Goal: Navigation & Orientation: Find specific page/section

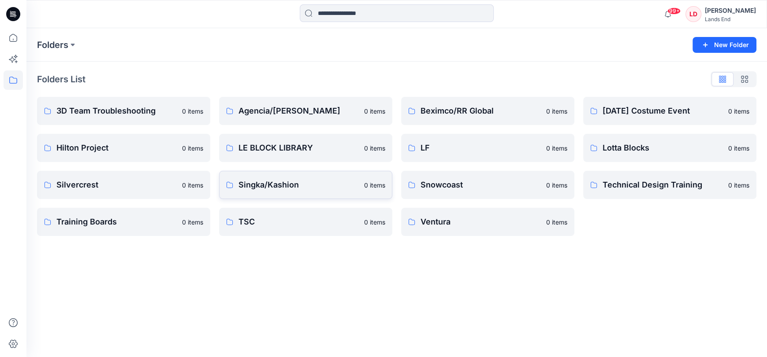
click at [267, 188] on p "Singka/Kashion" at bounding box center [298, 185] width 120 height 12
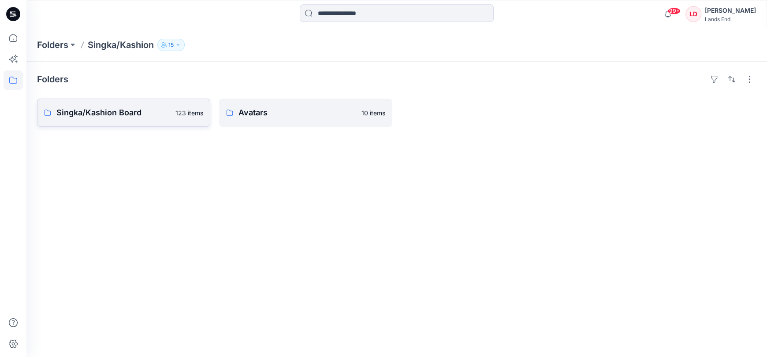
click at [94, 108] on p "Singka/Kashion Board" at bounding box center [113, 113] width 114 height 12
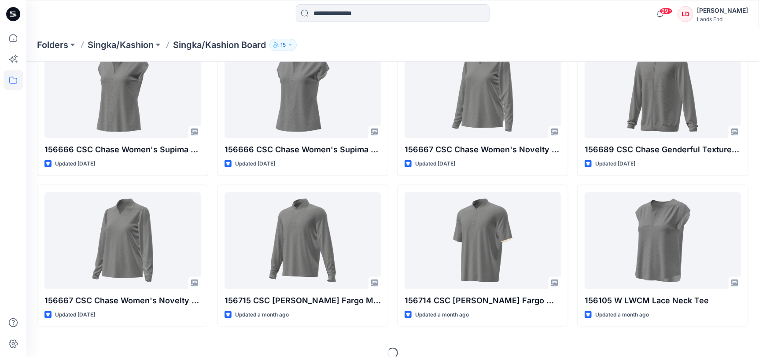
scroll to position [680, 0]
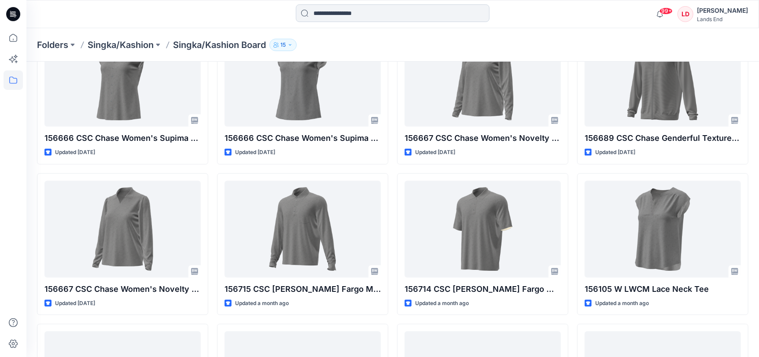
click at [393, 9] on input at bounding box center [393, 13] width 194 height 18
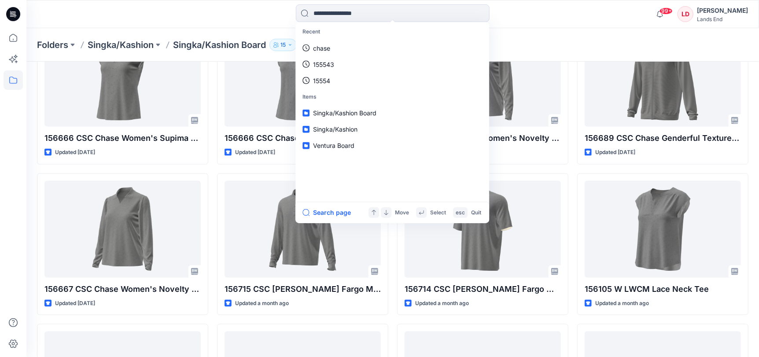
click at [572, 28] on div "Recent chase 155543 15554 Items Singka/Kashion Board Singka/[PERSON_NAME] Board…" at bounding box center [379, 65] width 759 height 1490
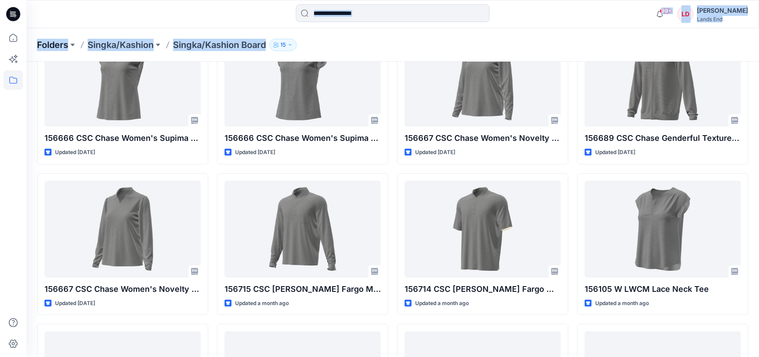
click at [47, 43] on p "Folders" at bounding box center [52, 45] width 31 height 12
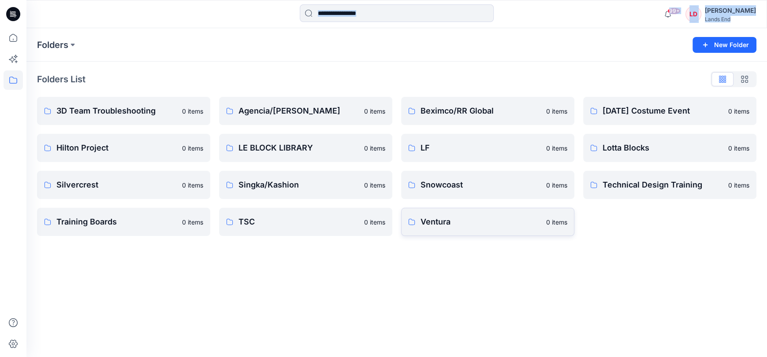
click at [442, 222] on p "Ventura" at bounding box center [480, 222] width 120 height 12
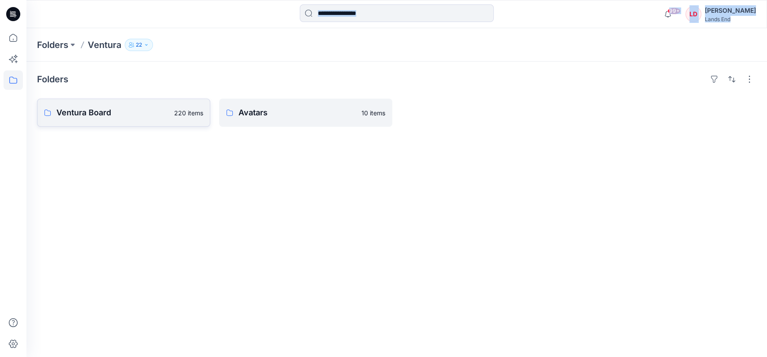
click at [93, 111] on p "Ventura Board" at bounding box center [112, 113] width 112 height 12
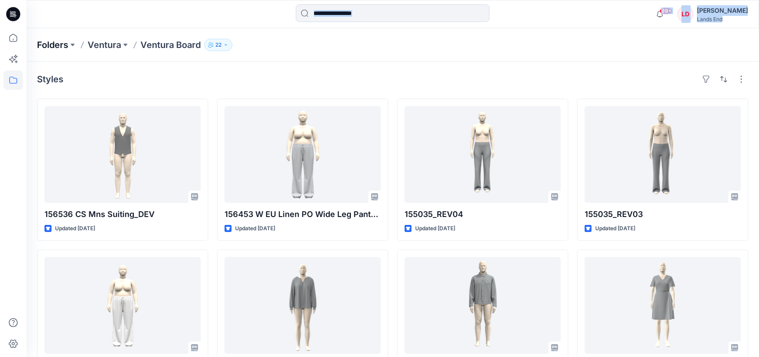
click at [52, 42] on p "Folders" at bounding box center [52, 45] width 31 height 12
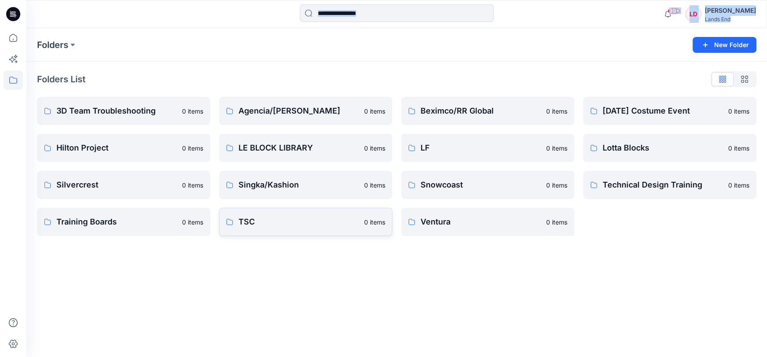
click at [258, 220] on p "TSC" at bounding box center [298, 222] width 120 height 12
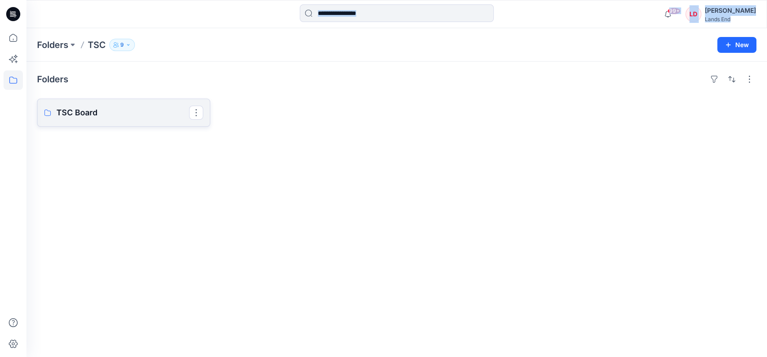
click at [85, 113] on p "TSC Board" at bounding box center [122, 113] width 133 height 12
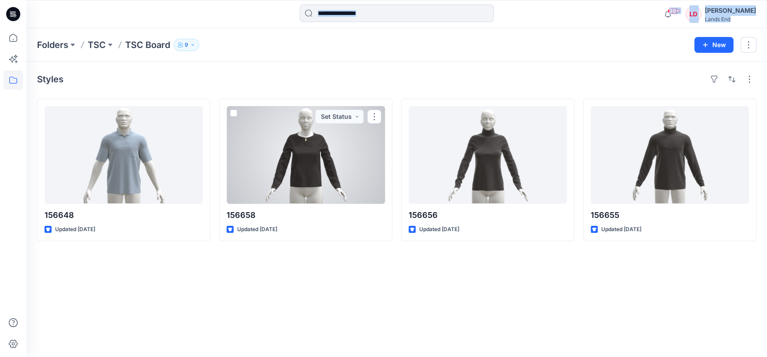
click at [324, 172] on div at bounding box center [305, 155] width 158 height 98
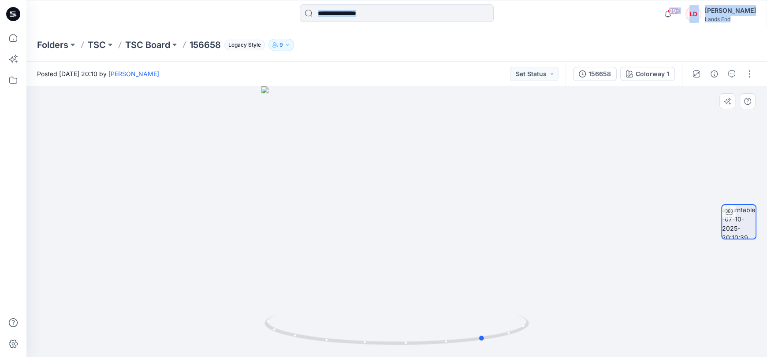
drag, startPoint x: 140, startPoint y: 225, endPoint x: 228, endPoint y: 229, distance: 88.2
click at [228, 229] on div at bounding box center [396, 221] width 740 height 271
drag, startPoint x: 71, startPoint y: 202, endPoint x: 157, endPoint y: 208, distance: 85.7
click at [157, 208] on div at bounding box center [396, 221] width 740 height 271
click at [141, 44] on p "TSC Board" at bounding box center [147, 45] width 45 height 12
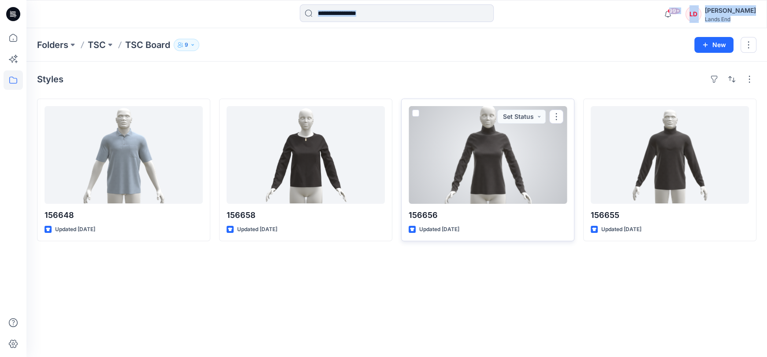
click at [498, 171] on div at bounding box center [487, 155] width 158 height 98
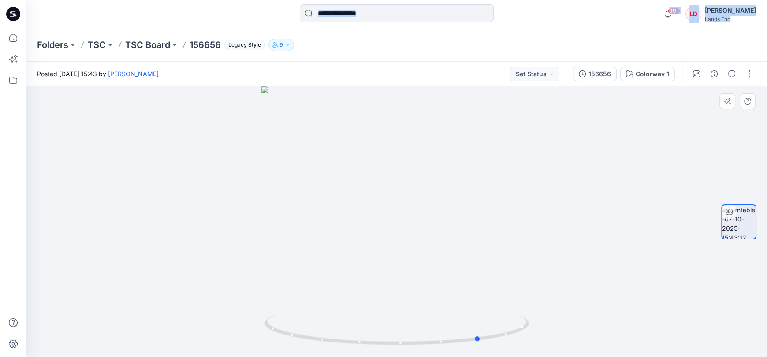
drag, startPoint x: 159, startPoint y: 205, endPoint x: 243, endPoint y: 208, distance: 83.8
click at [243, 208] on div at bounding box center [396, 221] width 740 height 271
drag, startPoint x: 105, startPoint y: 224, endPoint x: 180, endPoint y: 229, distance: 75.0
click at [180, 229] on div at bounding box center [396, 221] width 740 height 271
click at [142, 45] on p "TSC Board" at bounding box center [147, 45] width 45 height 12
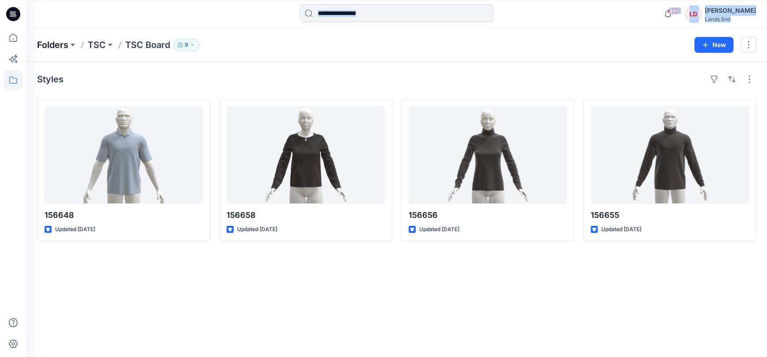
click at [59, 47] on p "Folders" at bounding box center [52, 45] width 31 height 12
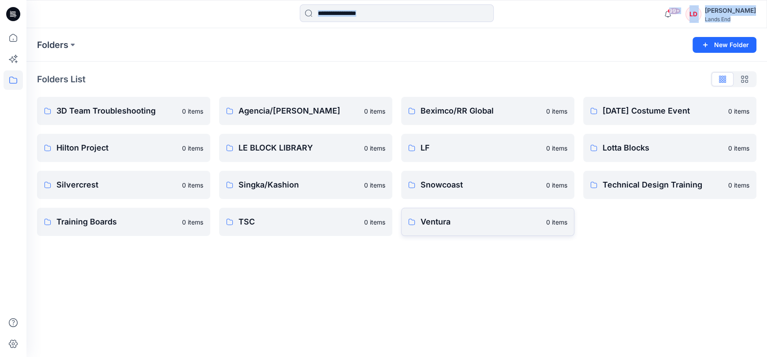
click at [432, 224] on p "Ventura" at bounding box center [480, 222] width 120 height 12
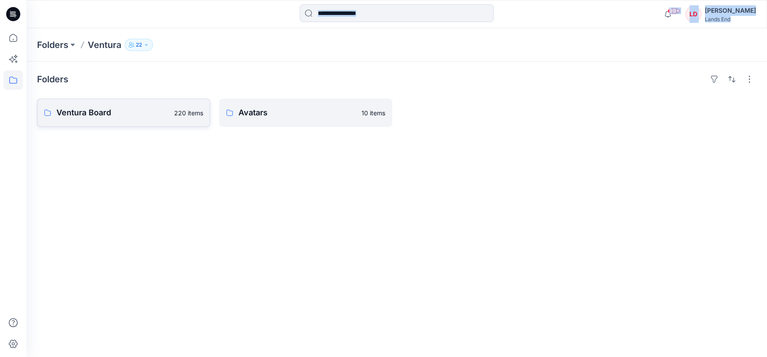
click at [90, 111] on p "Ventura Board" at bounding box center [112, 113] width 112 height 12
